Goal: Obtain resource: Download file/media

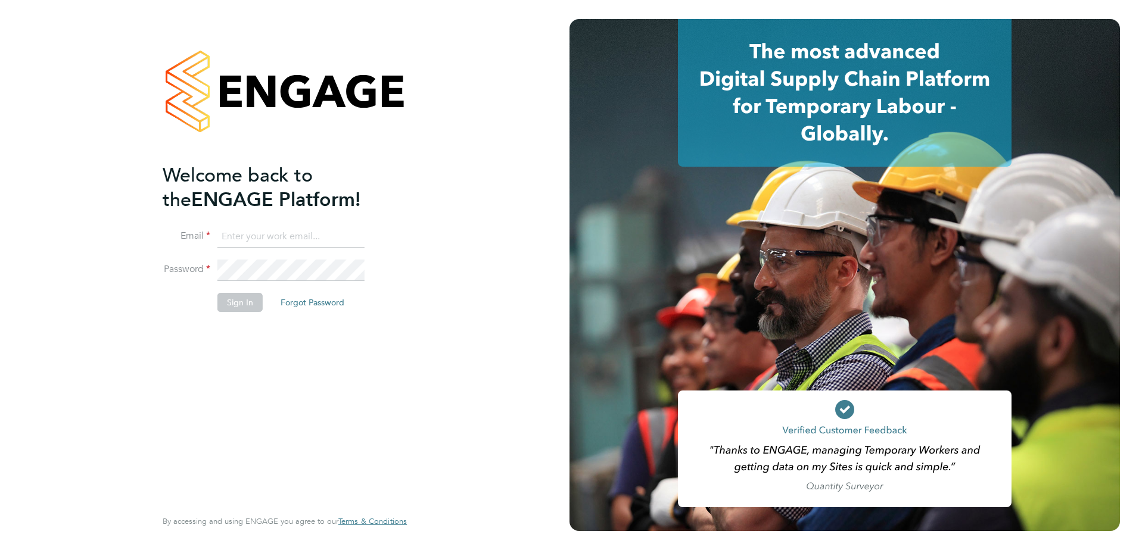
type input "jennifer.rigby@pwg.uk.com"
click at [245, 304] on button "Sign In" at bounding box center [239, 302] width 45 height 19
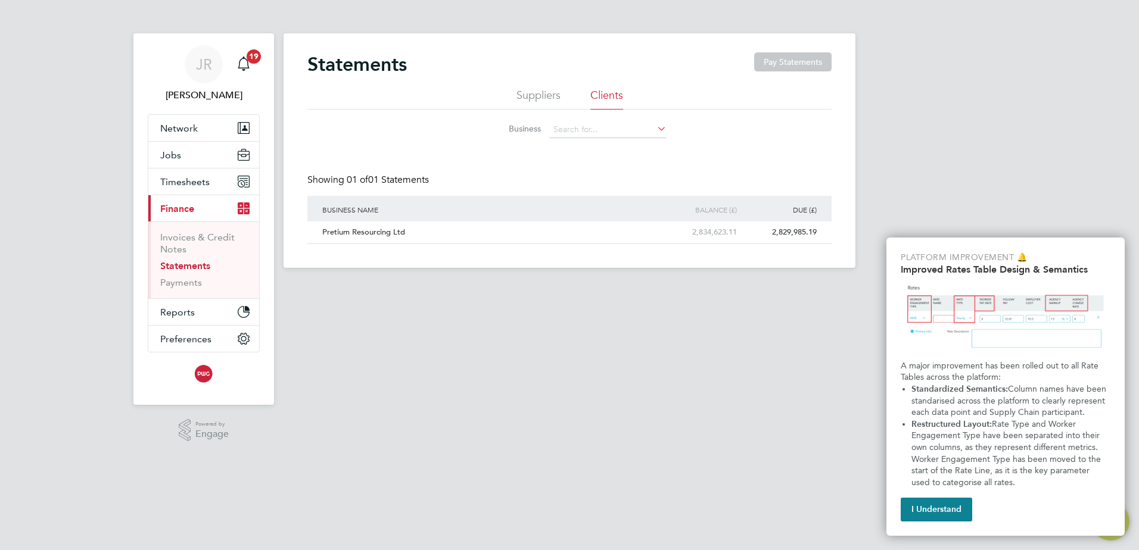
click at [194, 264] on link "Statements" at bounding box center [185, 265] width 50 height 11
click at [808, 226] on icon at bounding box center [805, 233] width 12 height 14
click at [766, 260] on li "Download statement" at bounding box center [763, 260] width 95 height 17
